Goal: Find specific page/section: Find specific page/section

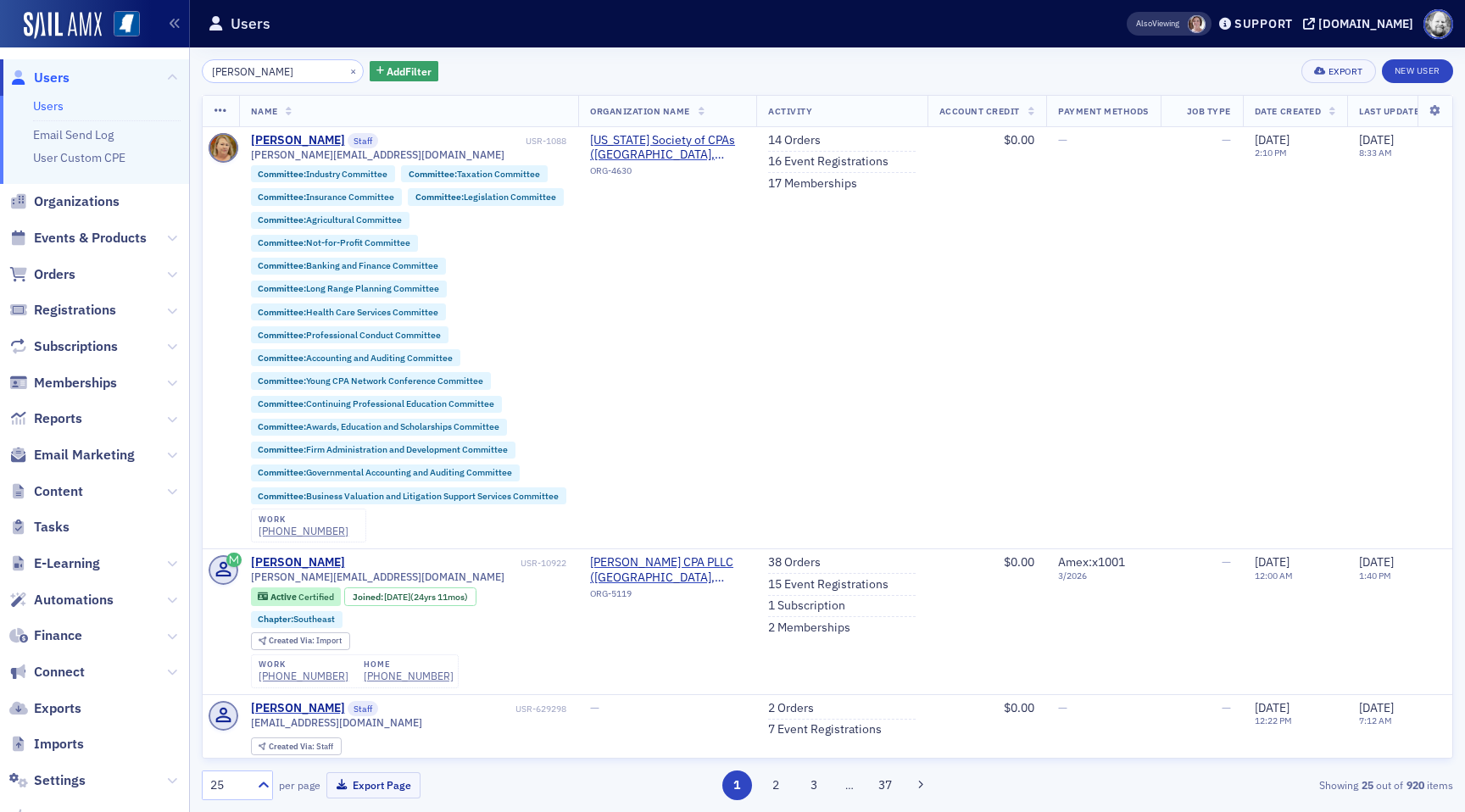
type input "ellen v"
click at [1205, 22] on span at bounding box center [1196, 24] width 18 height 18
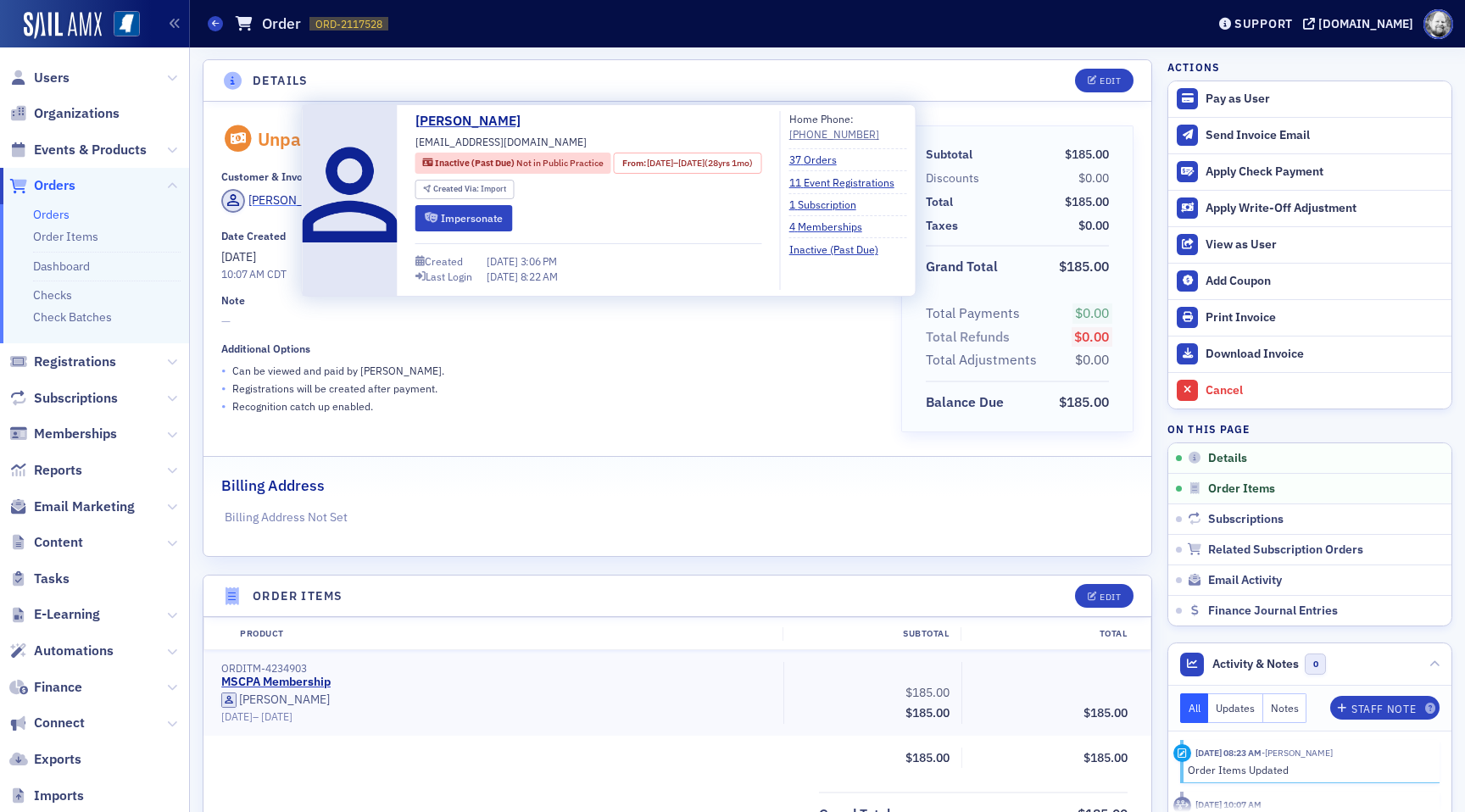
click at [269, 200] on div "[PERSON_NAME]" at bounding box center [294, 200] width 91 height 18
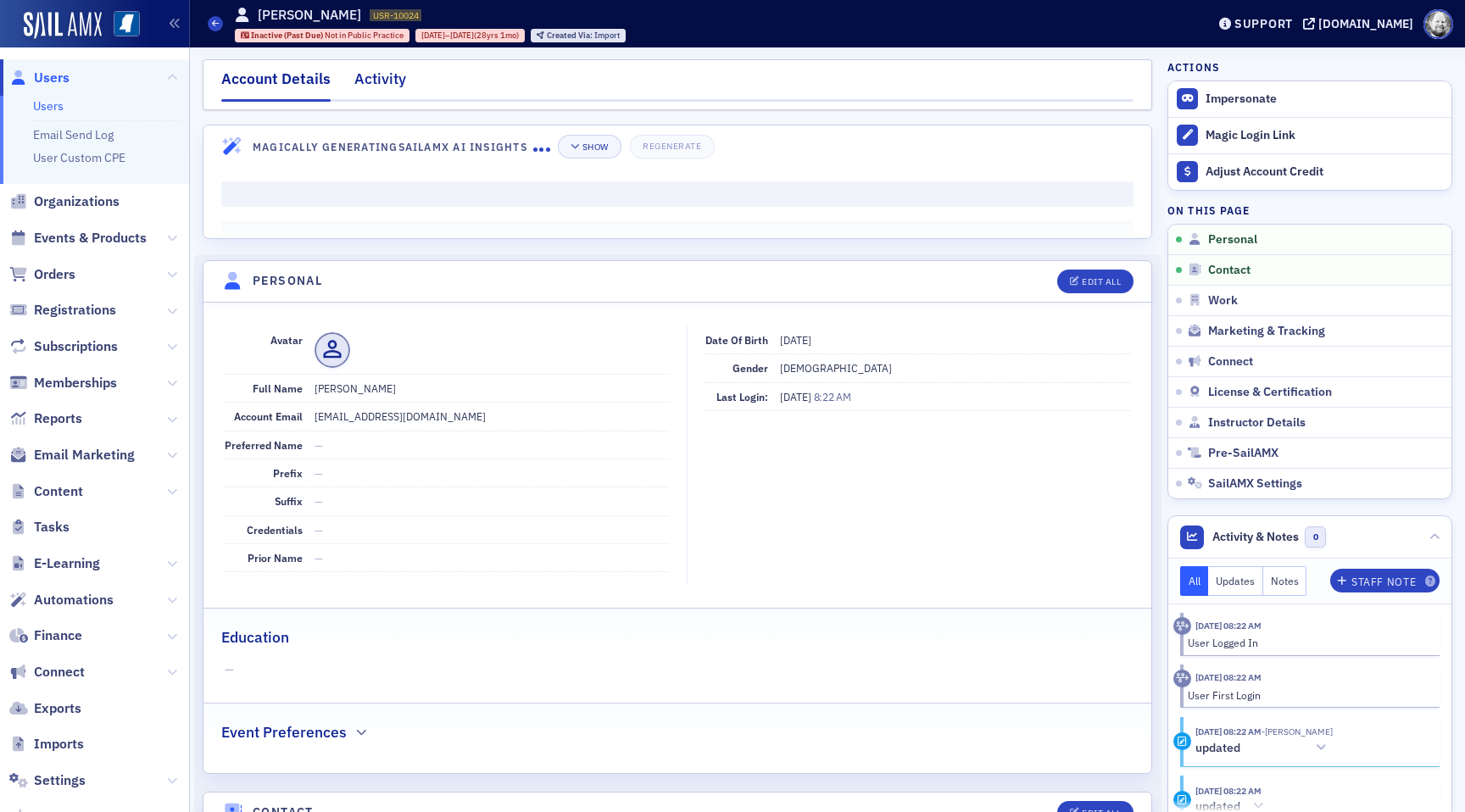
click at [393, 76] on div "Activity" at bounding box center [380, 83] width 52 height 31
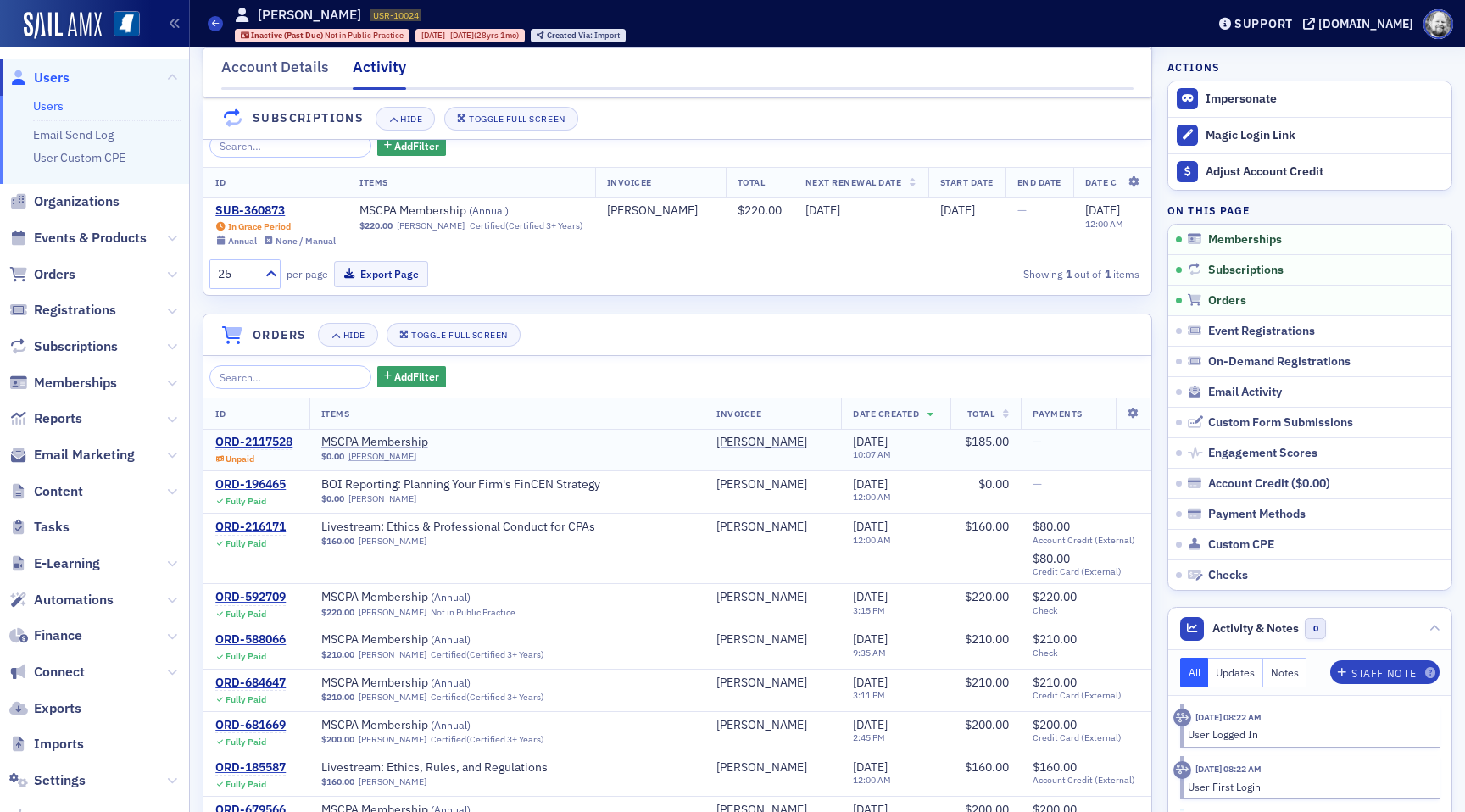
click at [252, 450] on span "Unpaid" at bounding box center [254, 456] width 77 height 15
click at [252, 444] on div "ORD-2117528" at bounding box center [254, 442] width 77 height 15
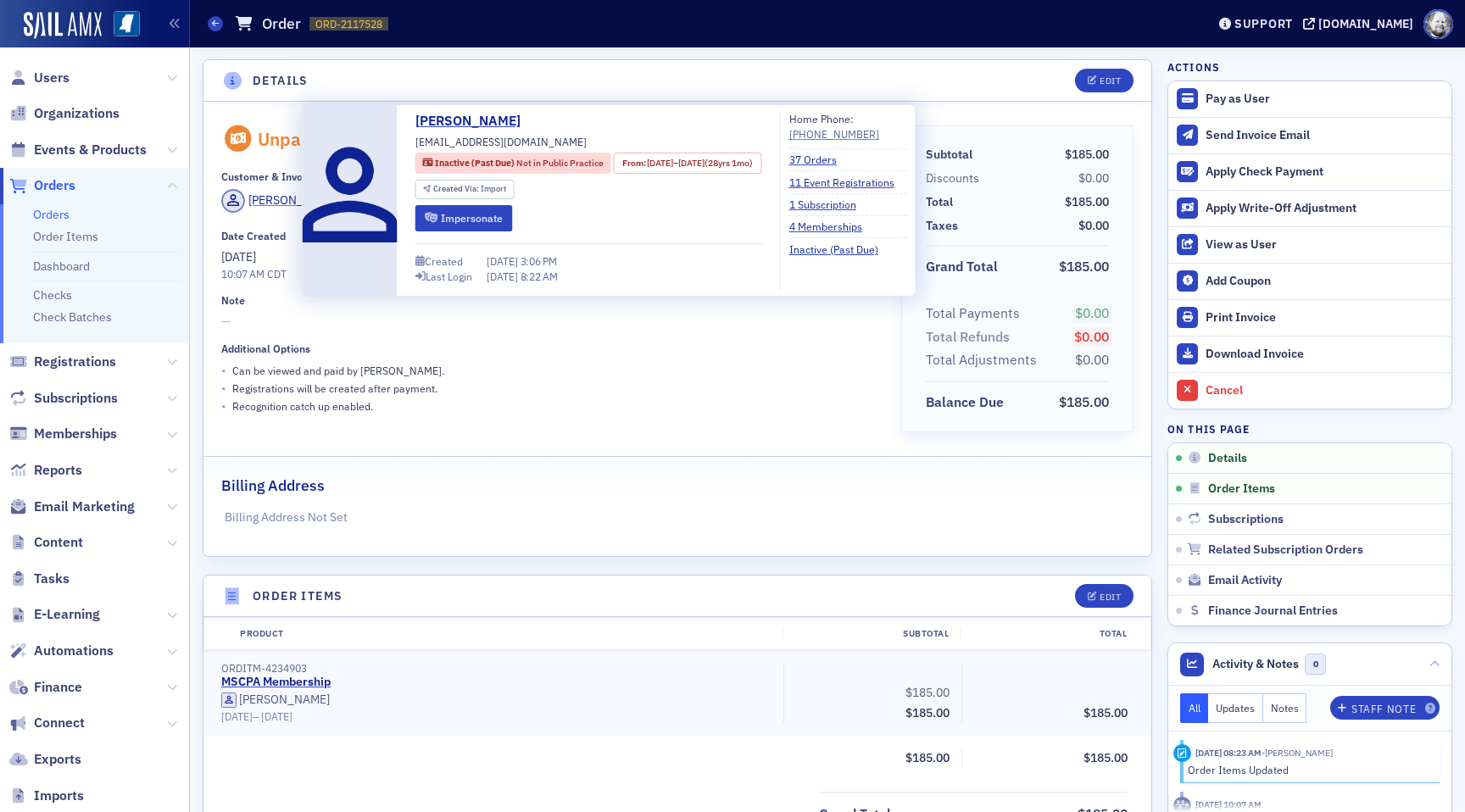
click at [278, 196] on div "[PERSON_NAME]" at bounding box center [294, 200] width 91 height 18
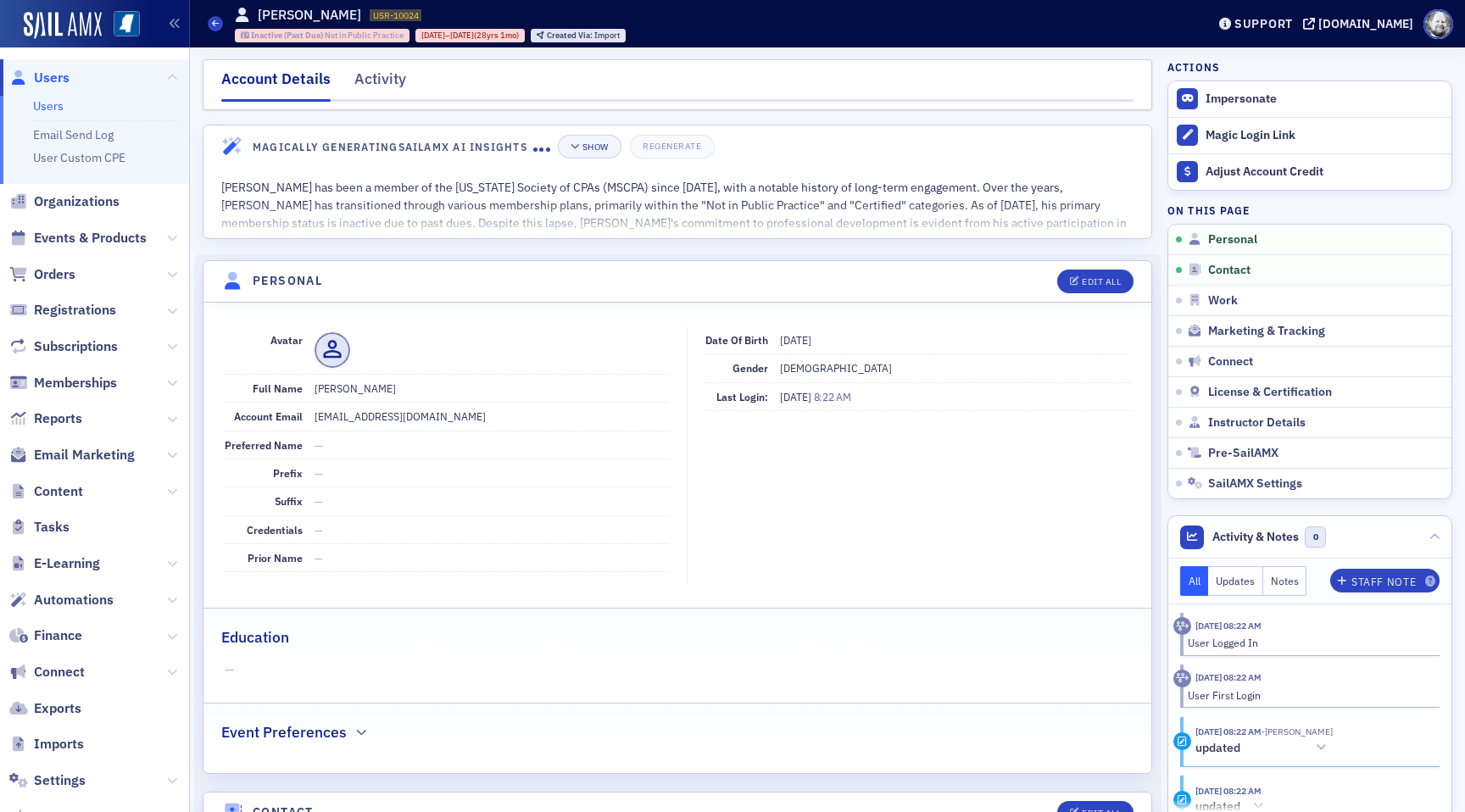
click at [357, 38] on span "Not in Public Practice" at bounding box center [364, 35] width 79 height 11
